Goal: Task Accomplishment & Management: Complete application form

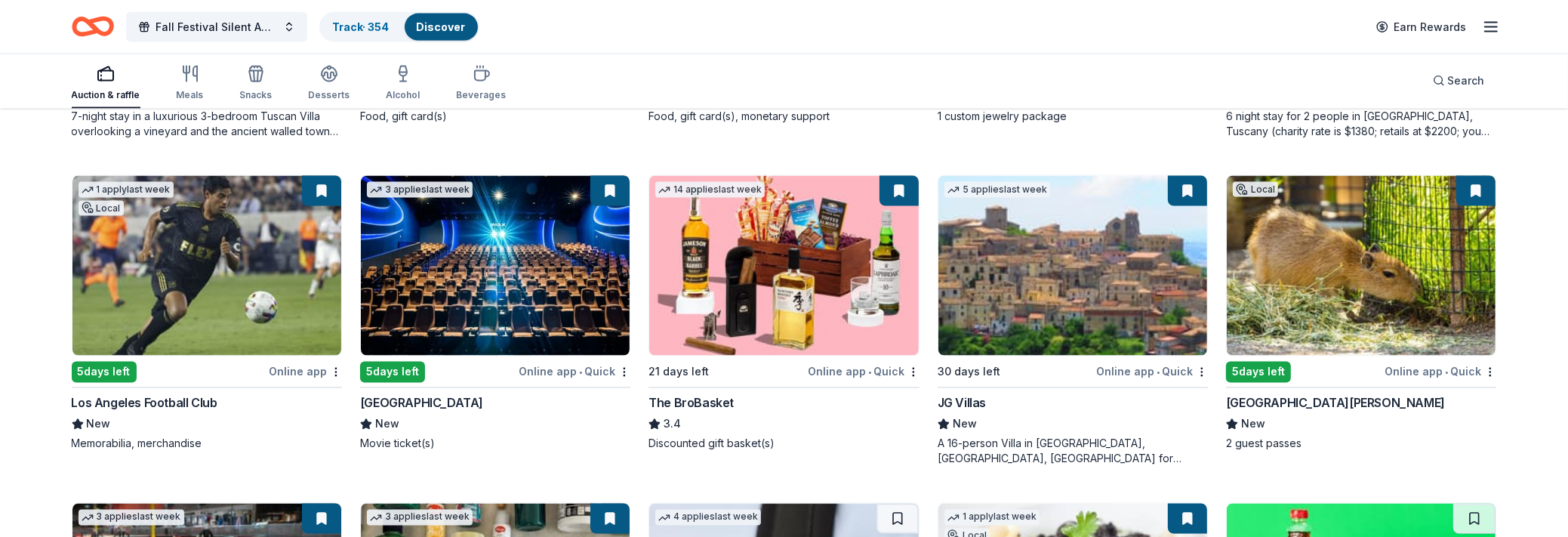
scroll to position [2732, 0]
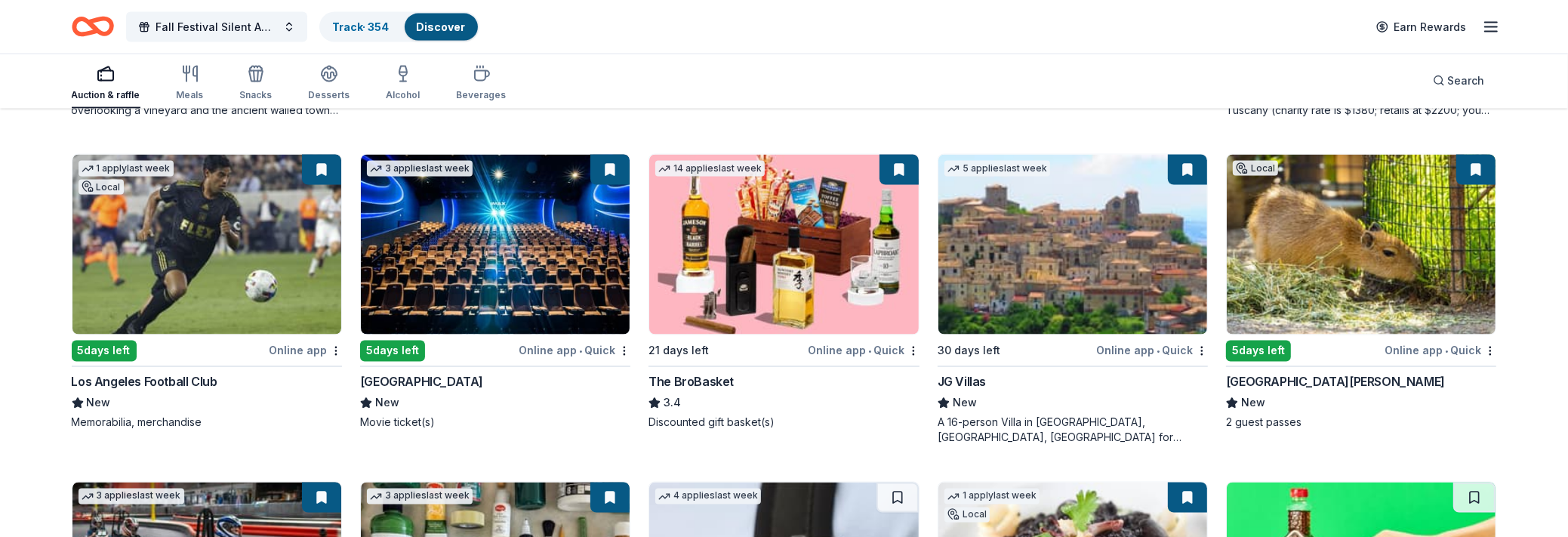
click at [1078, 225] on img at bounding box center [1073, 245] width 269 height 180
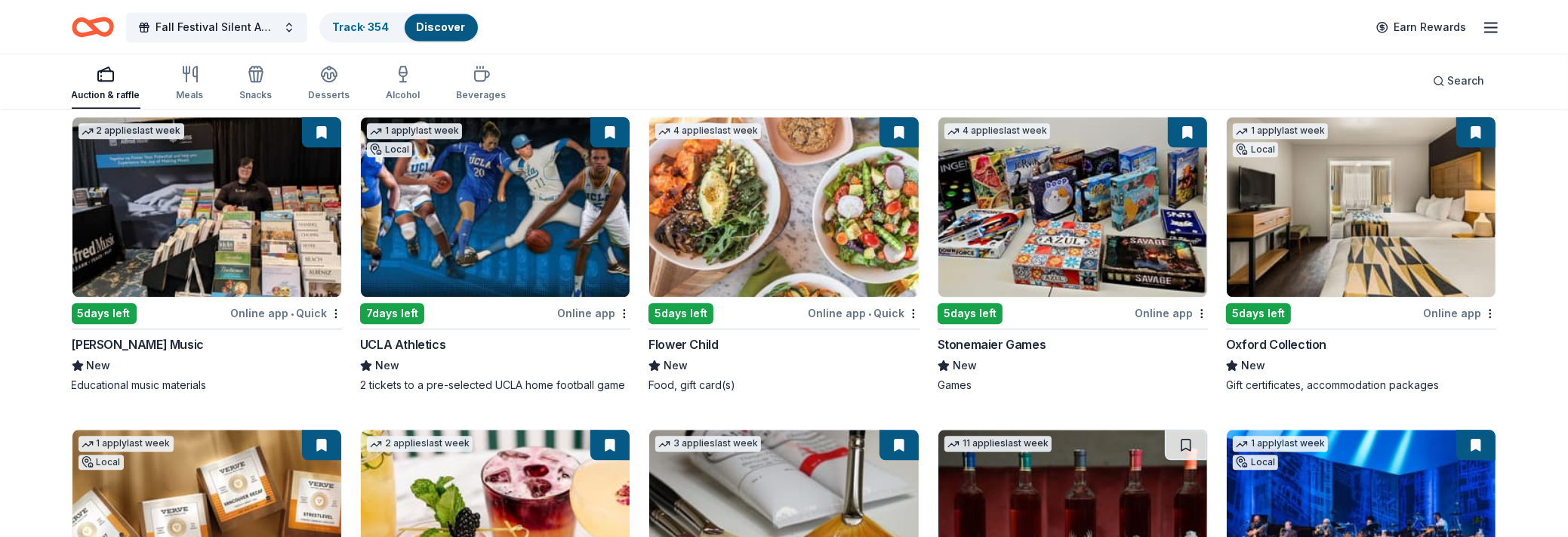
scroll to position [3624, 0]
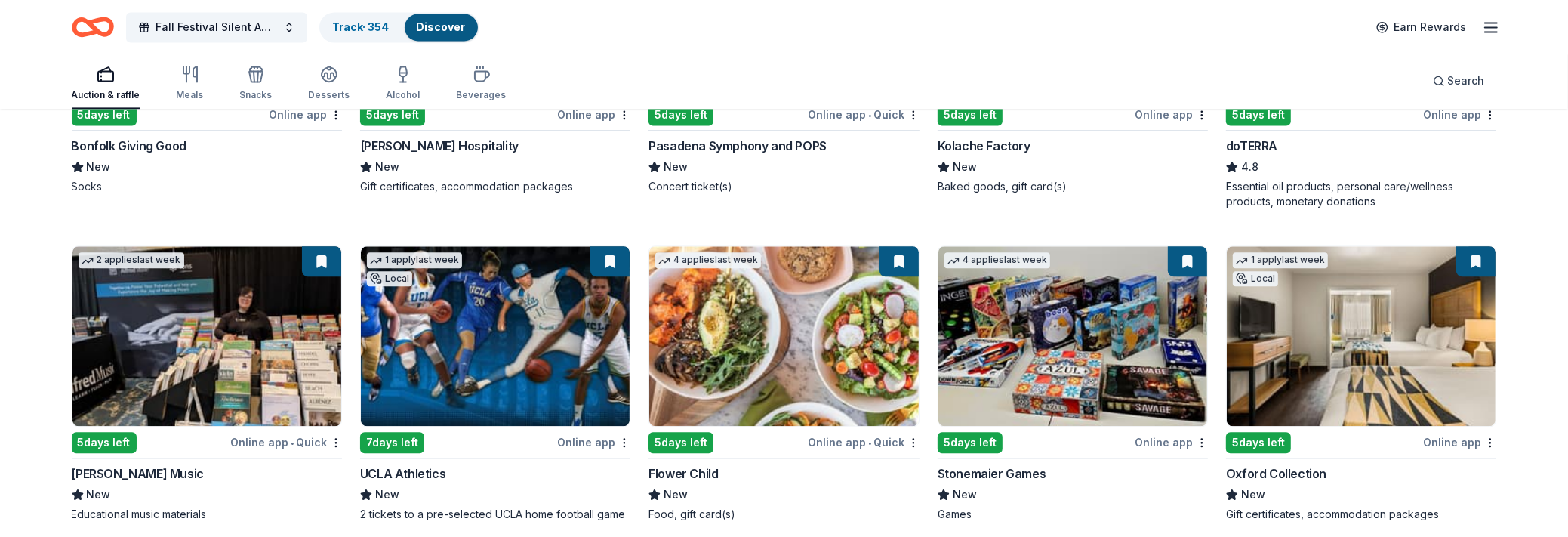
click at [495, 342] on img at bounding box center [495, 336] width 269 height 180
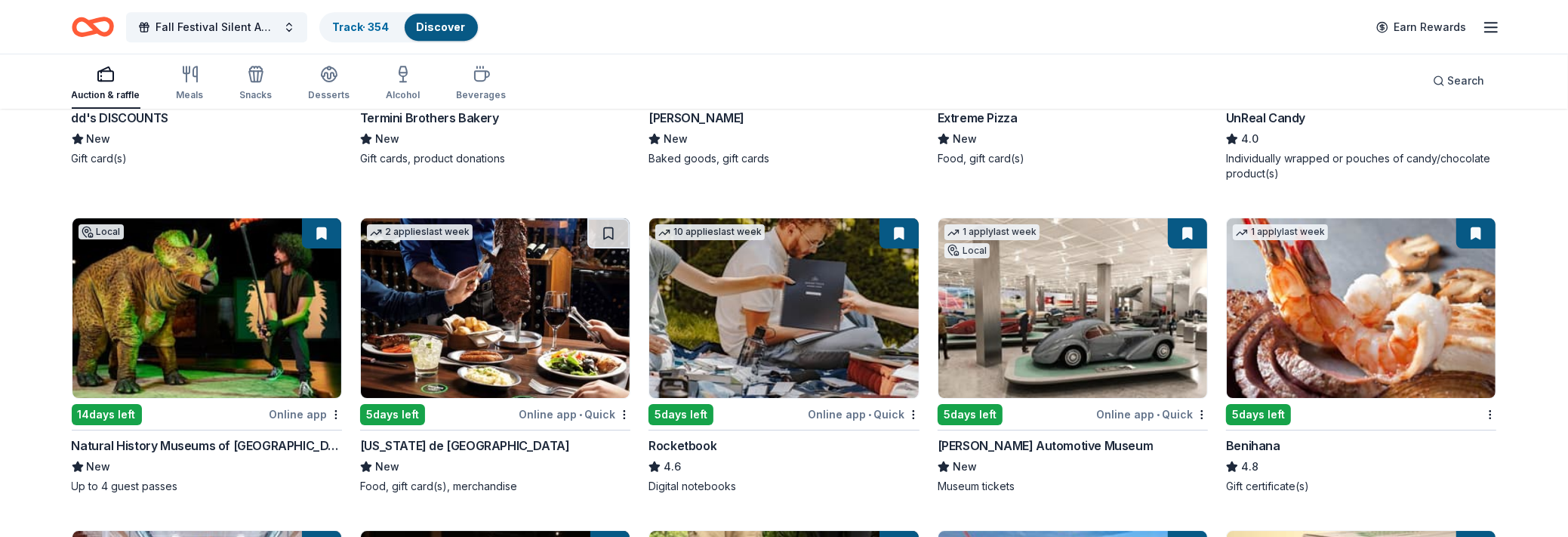
scroll to position [5308, 0]
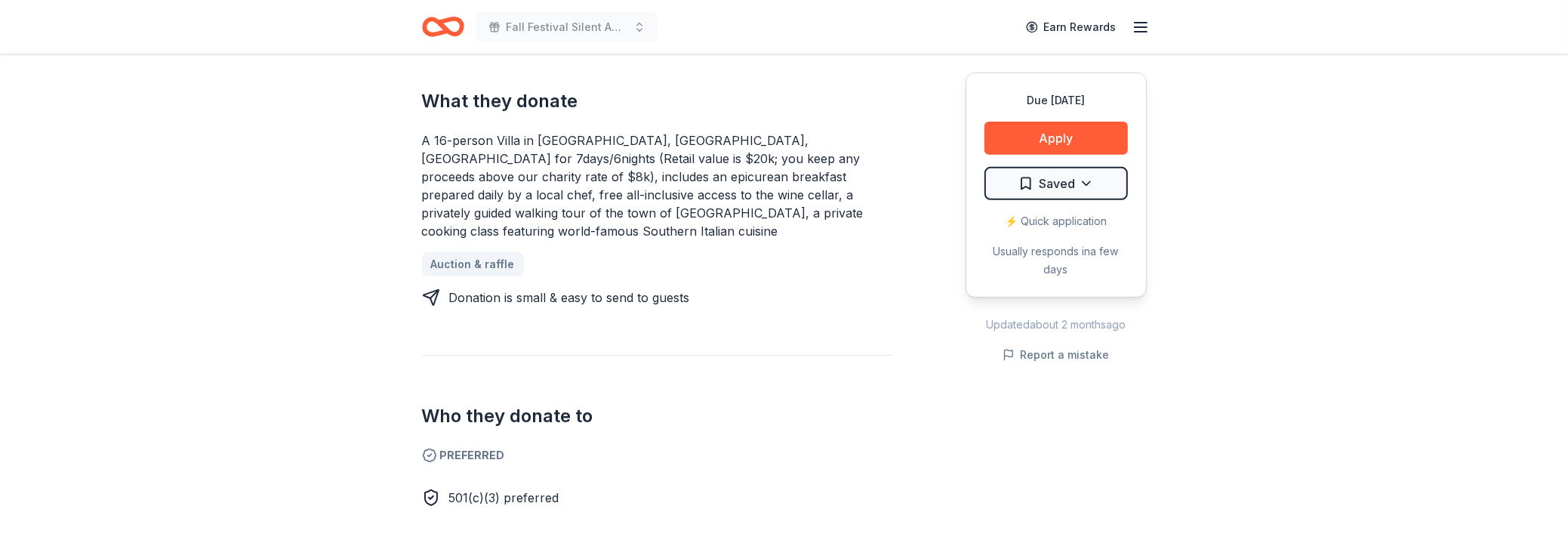
scroll to position [605, 0]
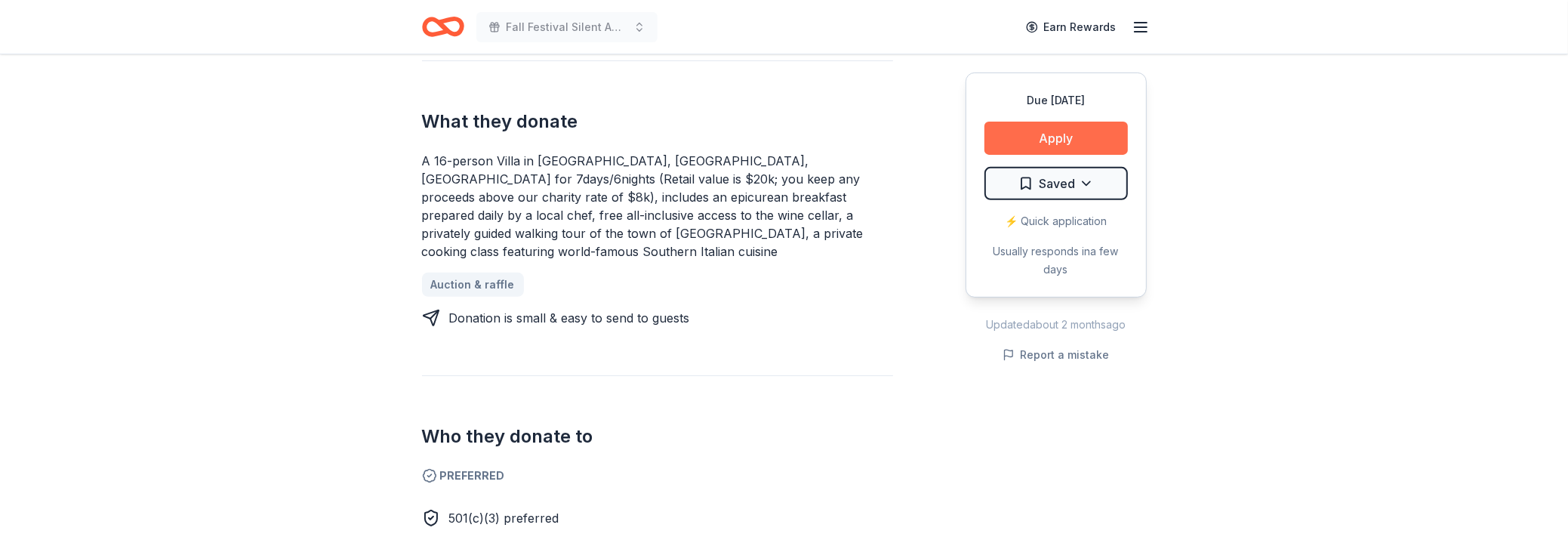
click at [1054, 137] on button "Apply" at bounding box center [1056, 138] width 144 height 33
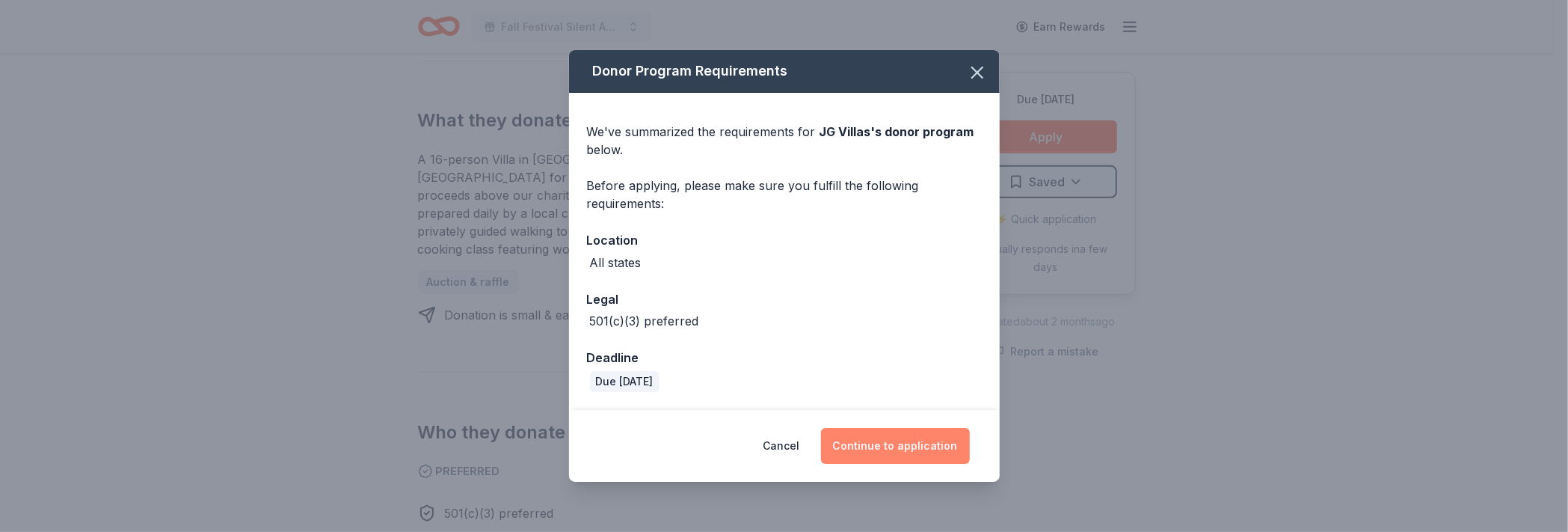
click at [874, 437] on button "Continue to application" at bounding box center [895, 446] width 148 height 36
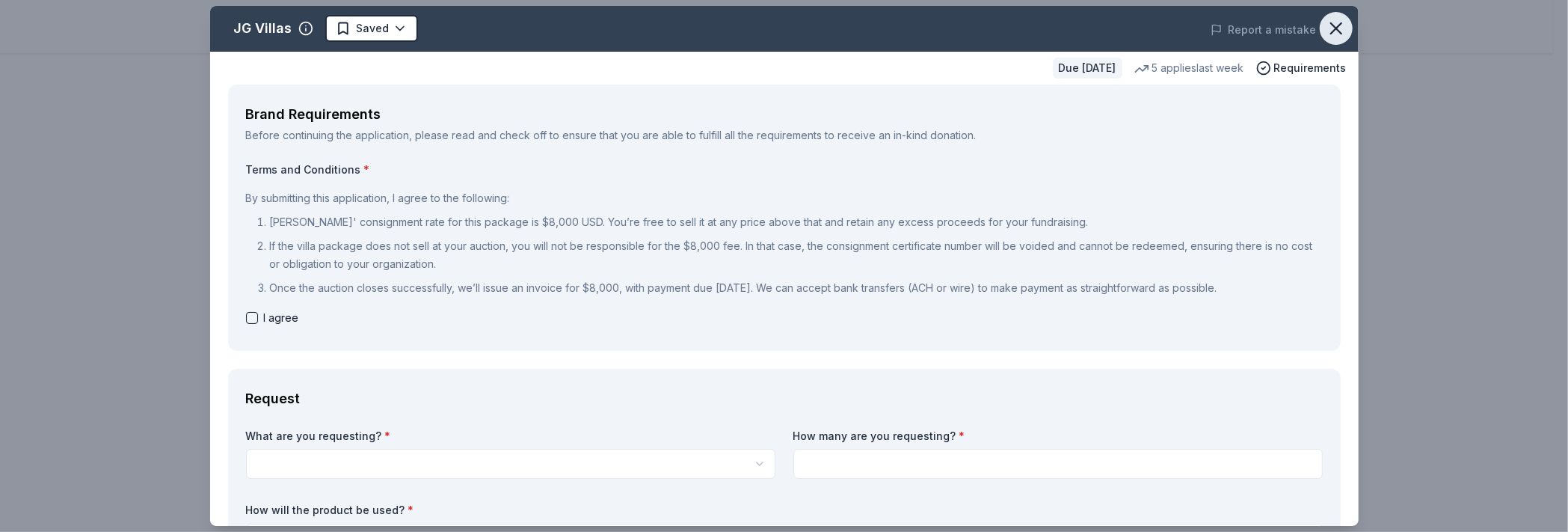
click at [1326, 24] on icon "button" at bounding box center [1336, 28] width 21 height 21
click at [1326, 28] on icon "button" at bounding box center [1336, 28] width 21 height 21
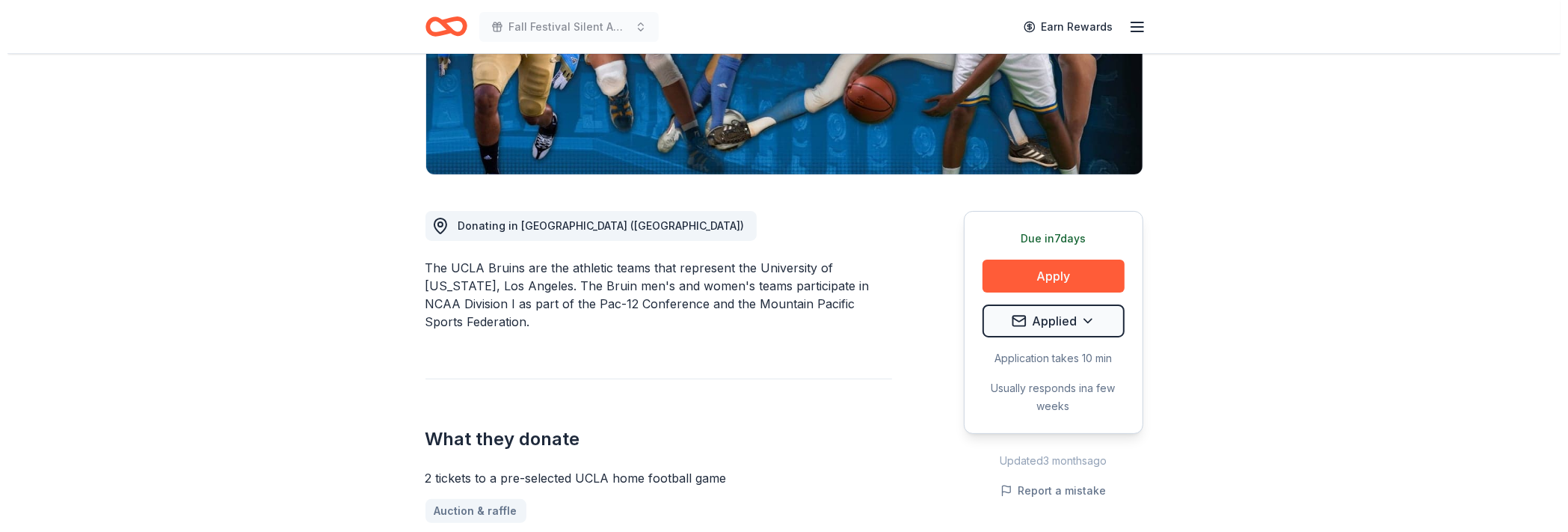
scroll to position [299, 0]
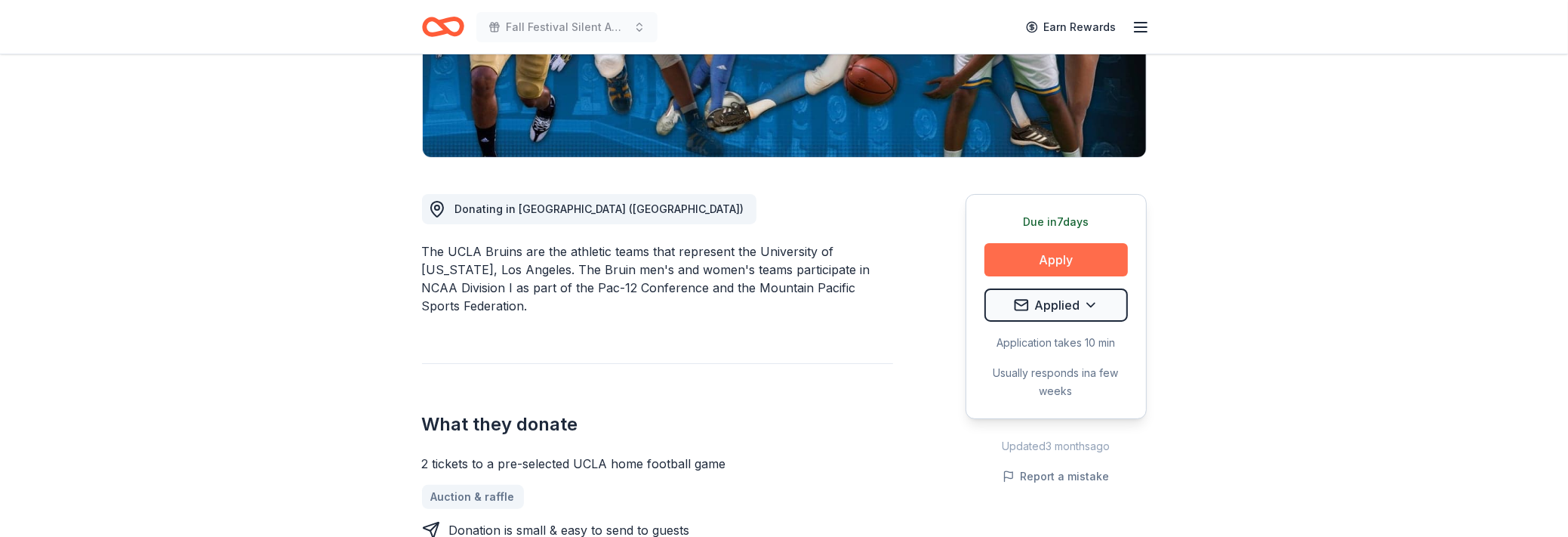
click at [1075, 258] on button "Apply" at bounding box center [1056, 259] width 144 height 33
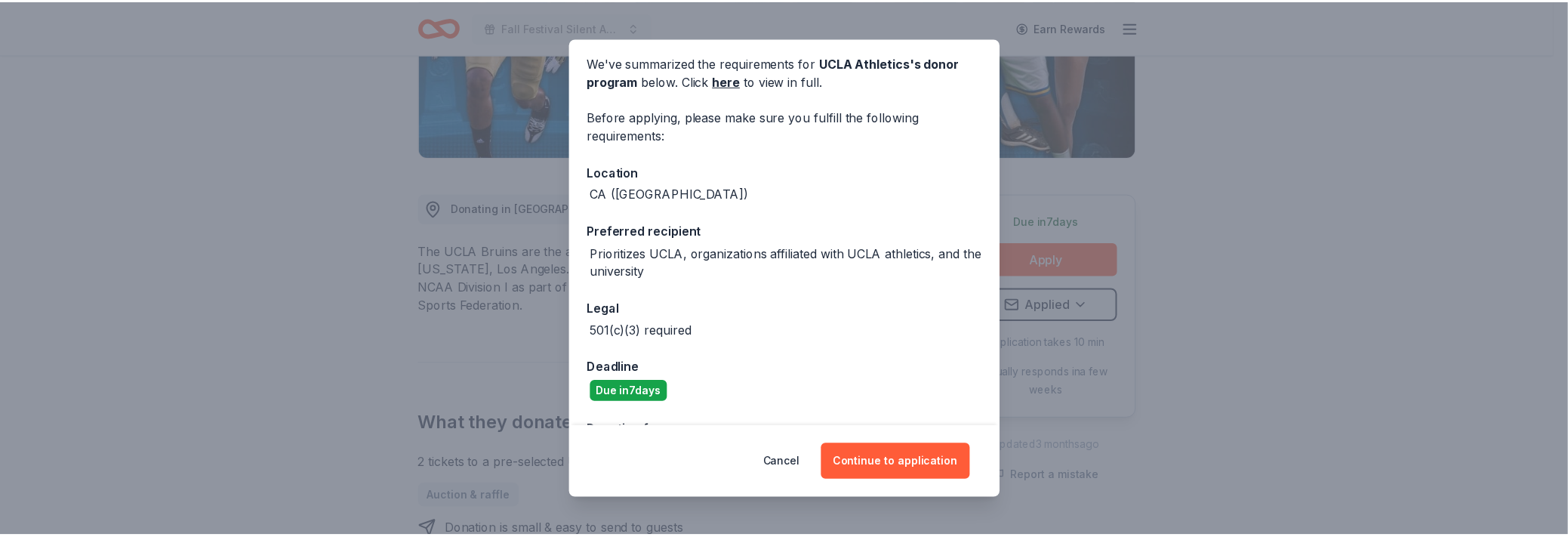
scroll to position [109, 0]
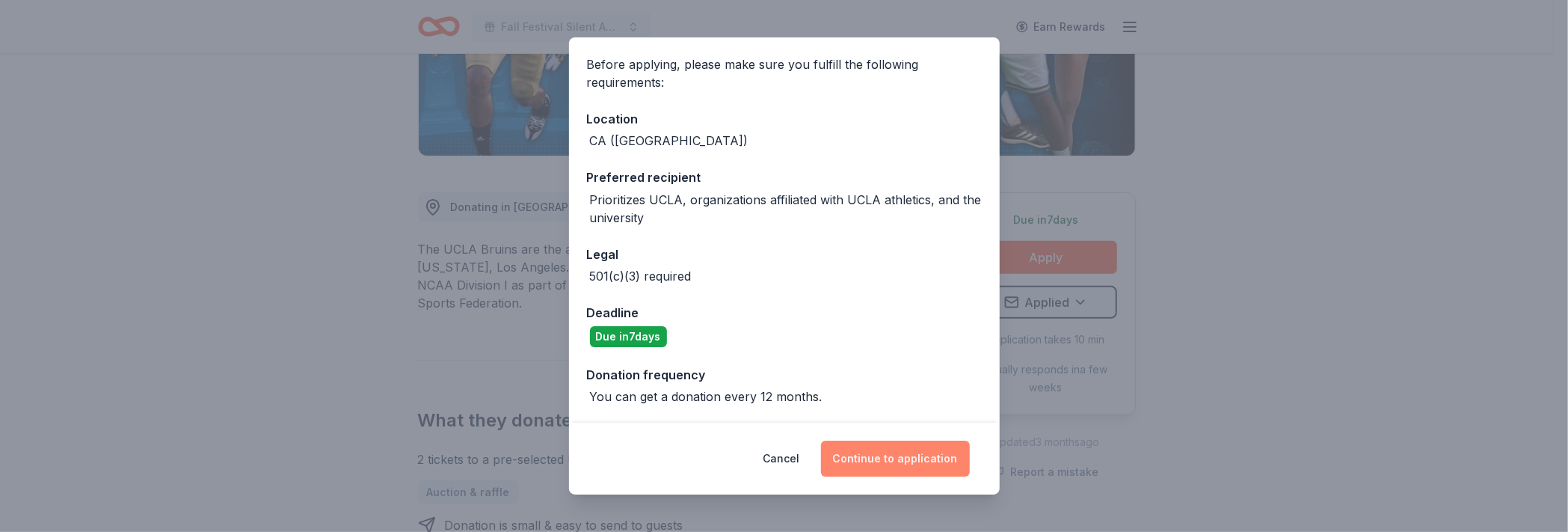
click at [881, 458] on button "Continue to application" at bounding box center [895, 458] width 148 height 36
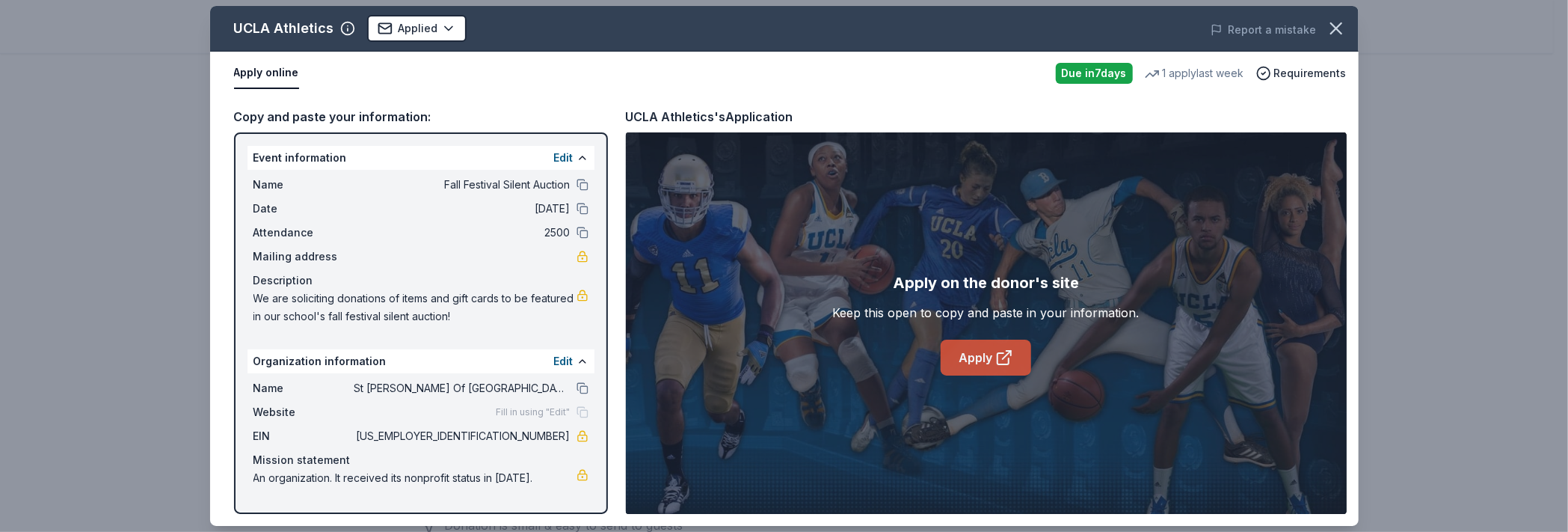
click at [979, 357] on link "Apply" at bounding box center [985, 357] width 91 height 36
click at [1337, 24] on icon "button" at bounding box center [1336, 28] width 21 height 21
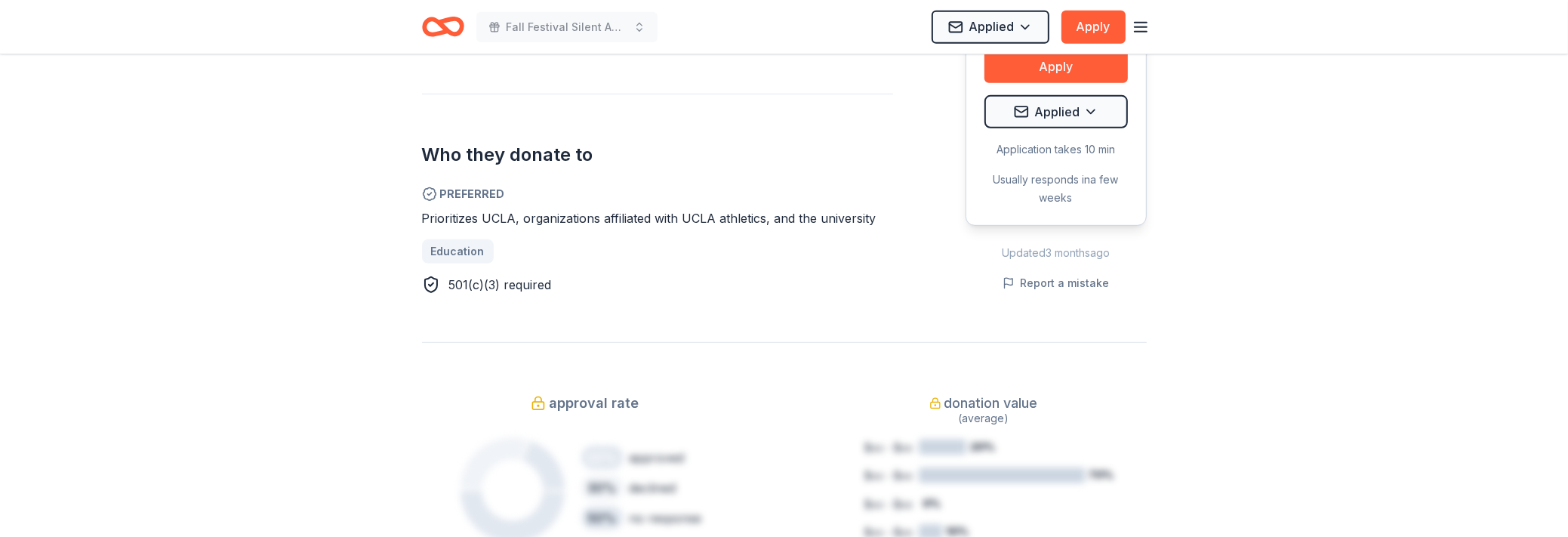
scroll to position [907, 0]
